Goal: Manage account settings

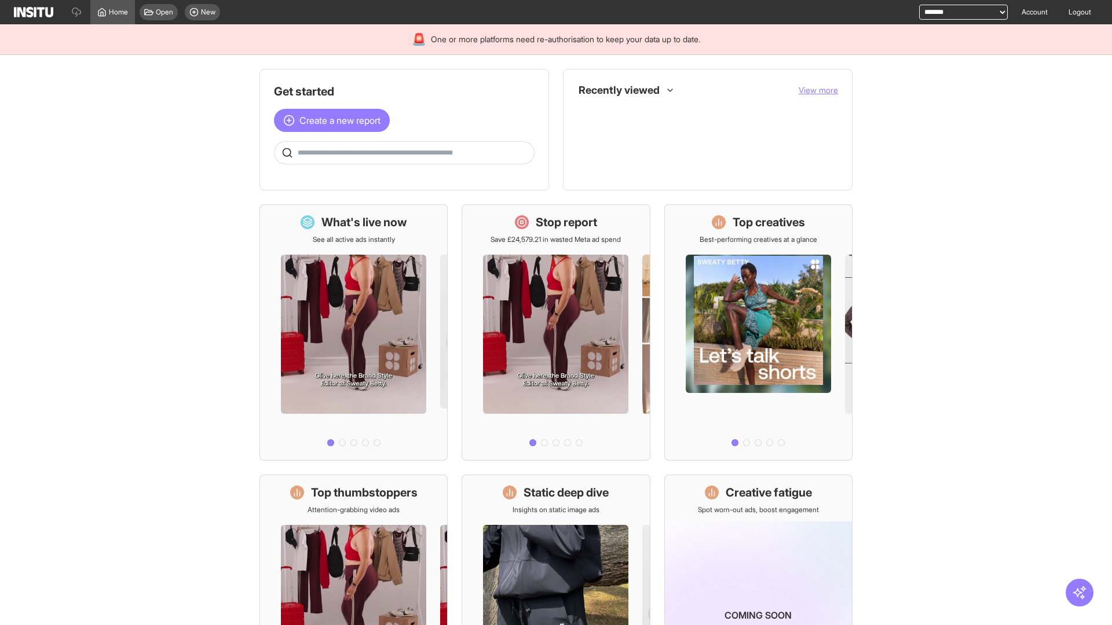
select select "**********"
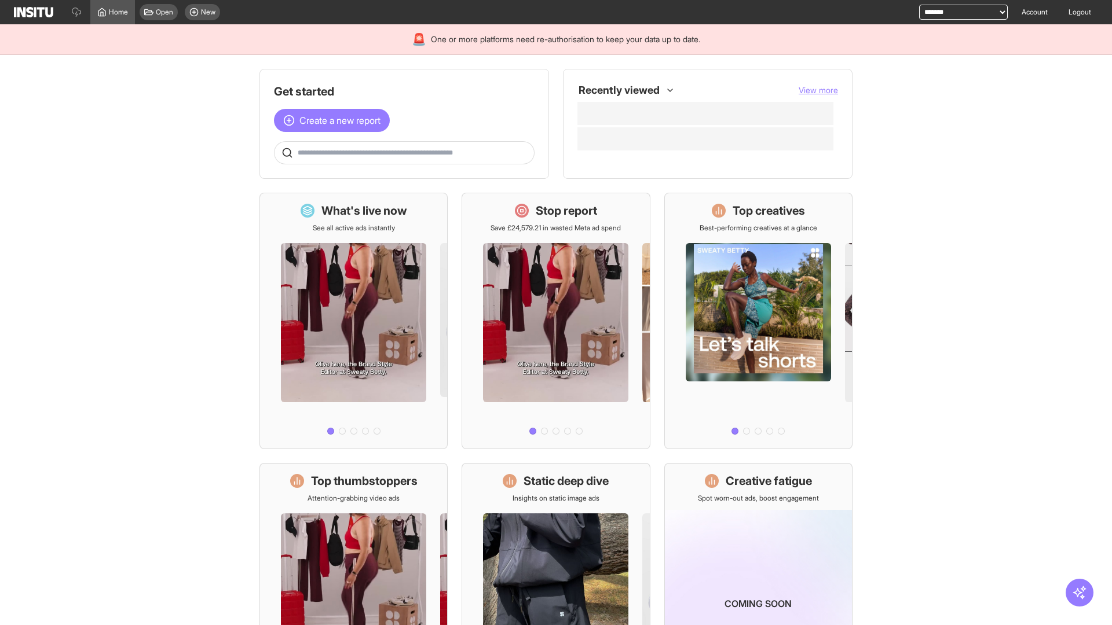
select select "**********"
